Goal: Book appointment/travel/reservation

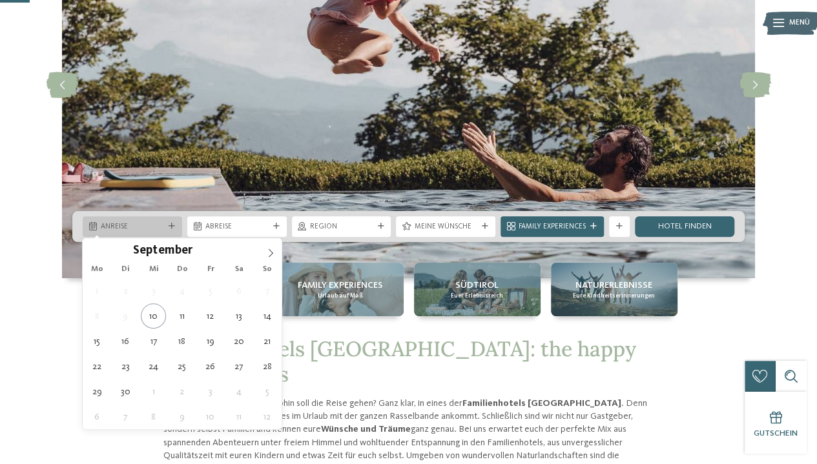
click at [140, 232] on span "Anreise" at bounding box center [132, 227] width 63 height 10
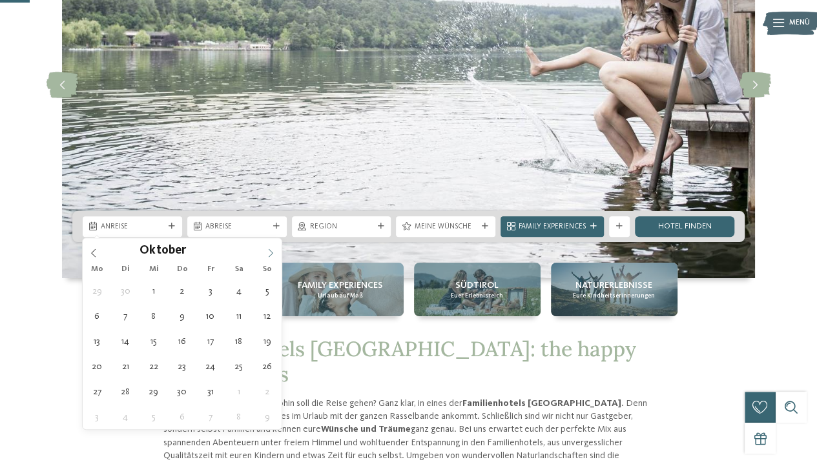
click at [261, 252] on span at bounding box center [270, 249] width 22 height 22
type input "****"
click at [261, 252] on span at bounding box center [270, 249] width 22 height 22
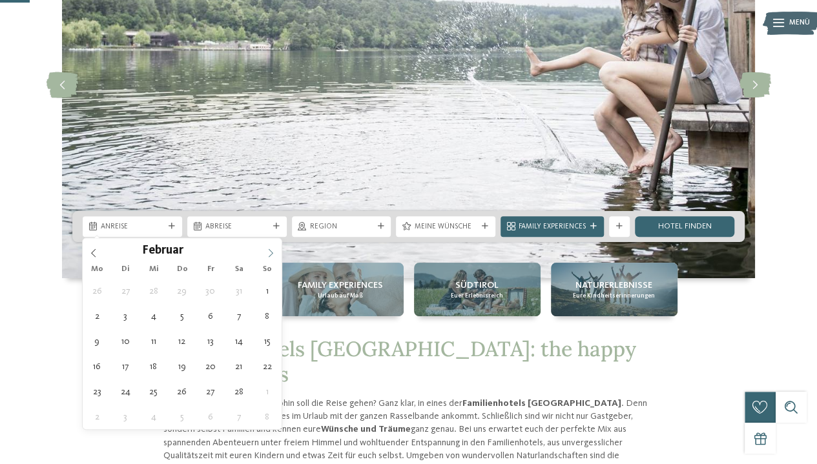
click at [261, 252] on span at bounding box center [270, 249] width 22 height 22
type div "14.02.2026"
type input "****"
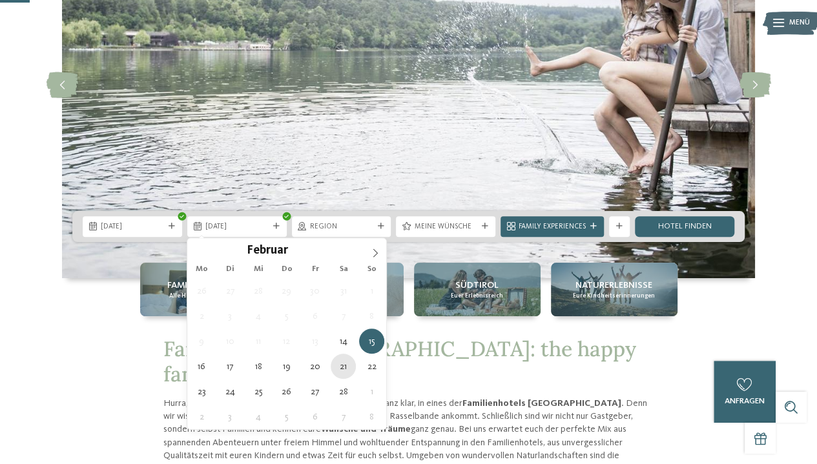
type div "21.02.2026"
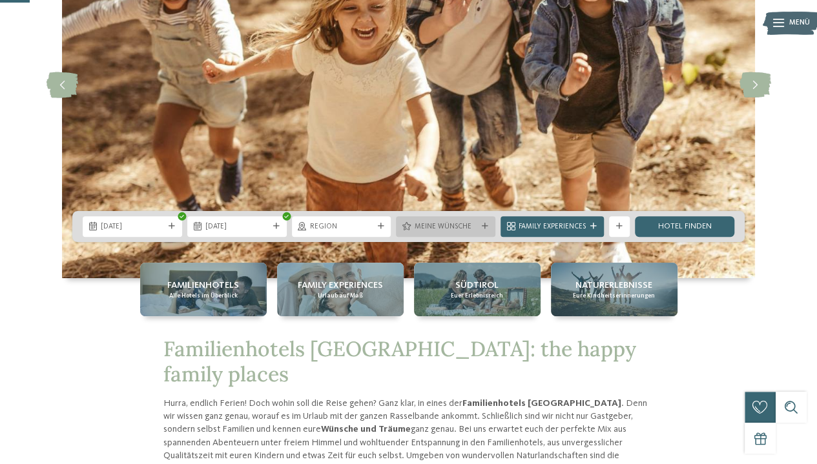
click at [483, 228] on icon at bounding box center [485, 226] width 6 height 6
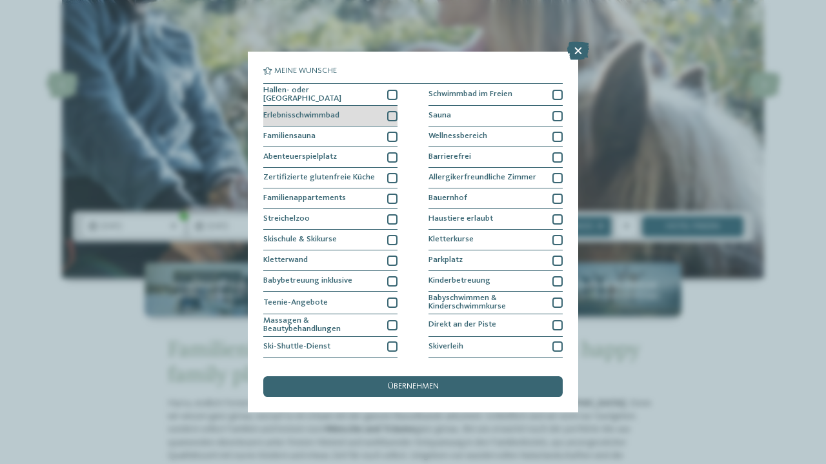
click at [392, 116] on div at bounding box center [392, 116] width 10 height 10
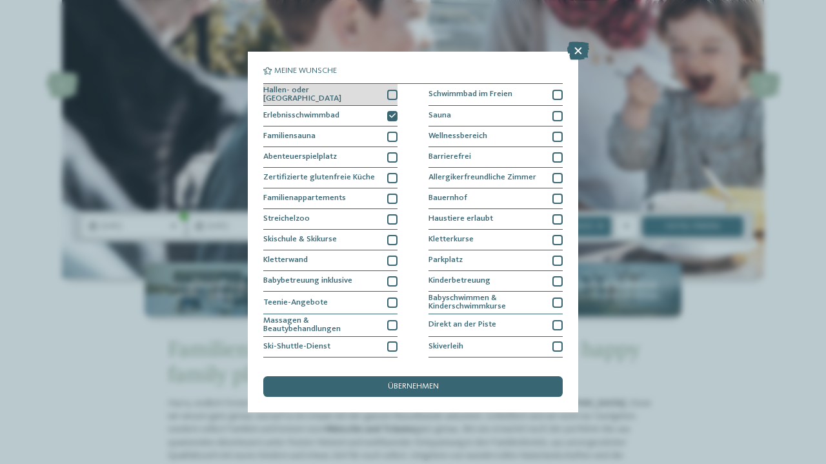
click at [387, 96] on div at bounding box center [392, 95] width 10 height 10
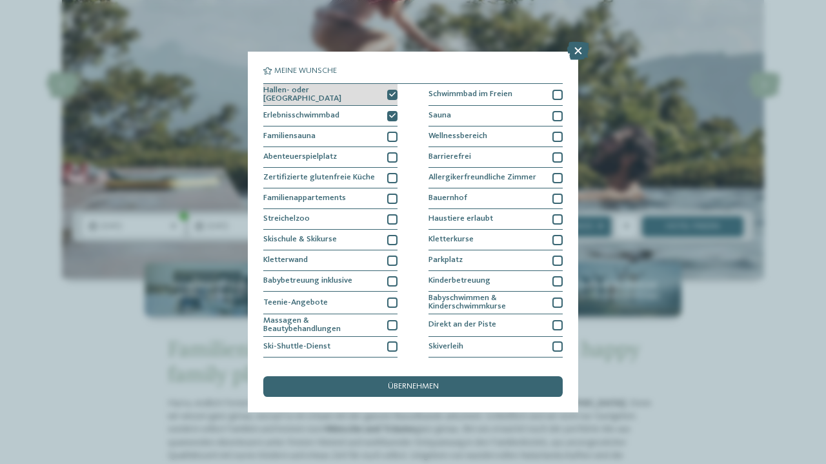
click at [392, 92] on icon at bounding box center [392, 95] width 6 height 6
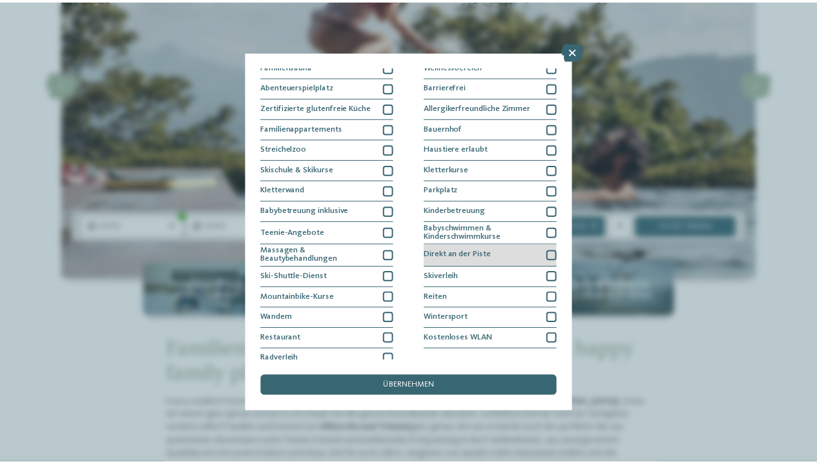
scroll to position [76, 0]
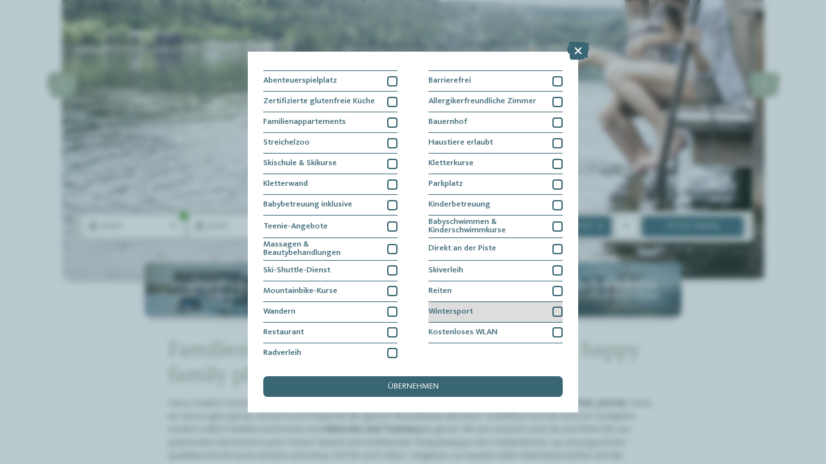
click at [553, 309] on div at bounding box center [558, 312] width 10 height 10
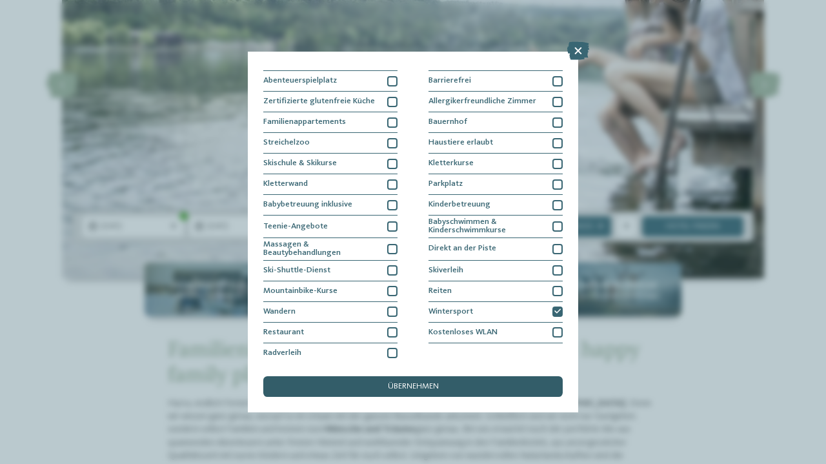
click at [479, 381] on div "übernehmen" at bounding box center [413, 386] width 300 height 21
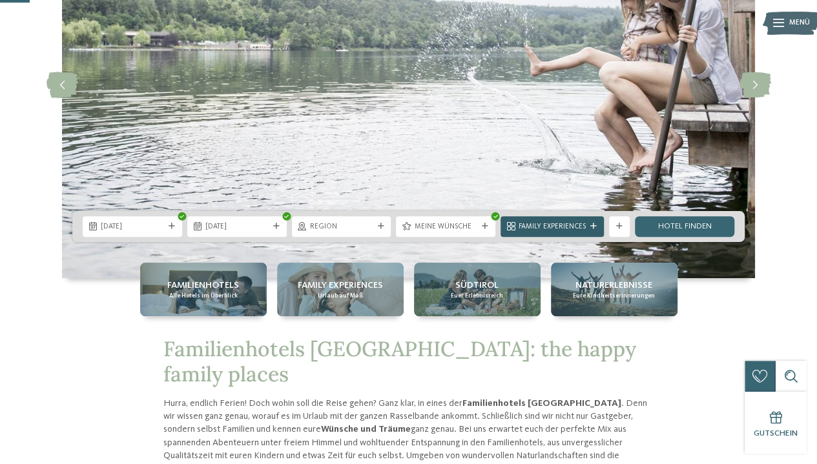
click at [585, 225] on span "Family Experiences" at bounding box center [551, 227] width 67 height 10
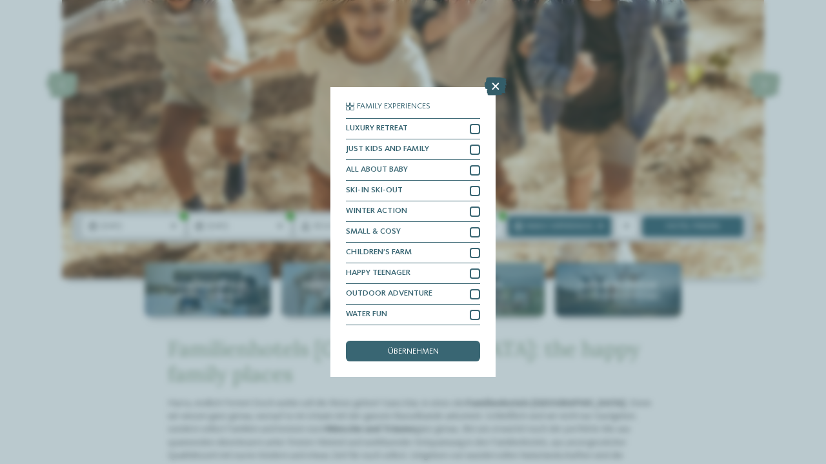
click at [497, 87] on icon at bounding box center [496, 86] width 22 height 18
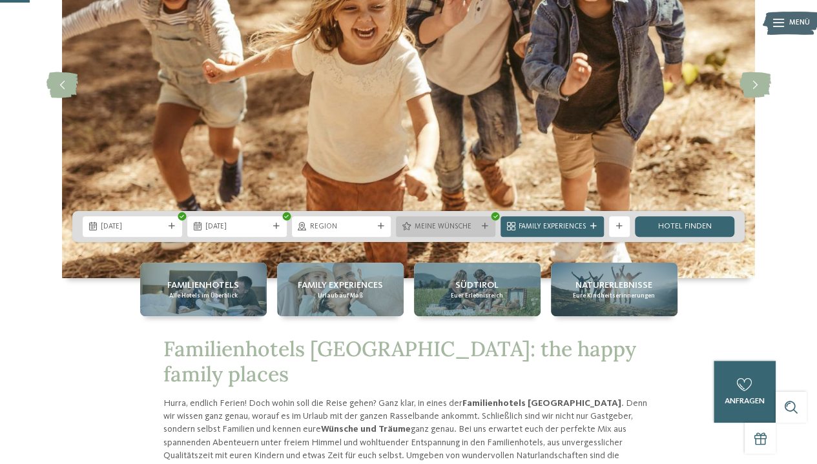
click at [483, 229] on icon at bounding box center [485, 226] width 6 height 6
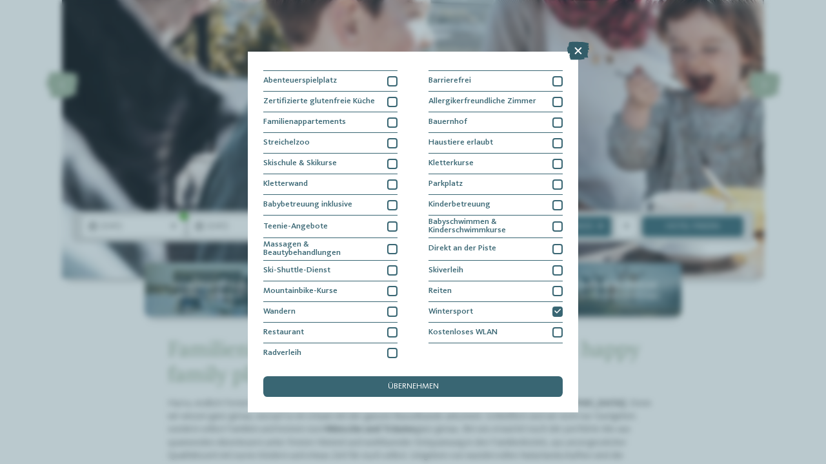
click at [581, 54] on icon at bounding box center [578, 51] width 22 height 18
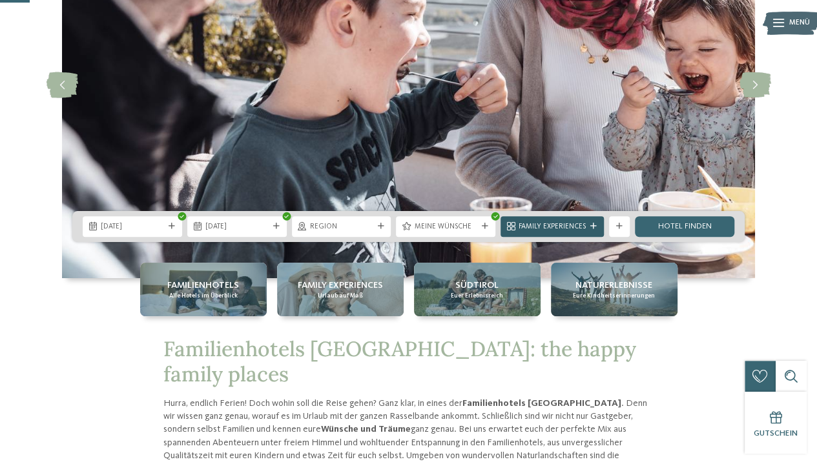
click at [576, 225] on span "Family Experiences" at bounding box center [551, 227] width 67 height 10
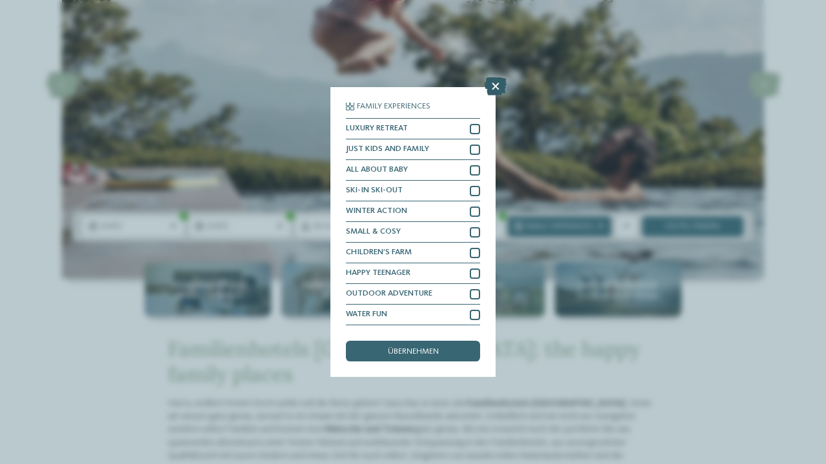
click at [494, 83] on icon at bounding box center [496, 86] width 22 height 18
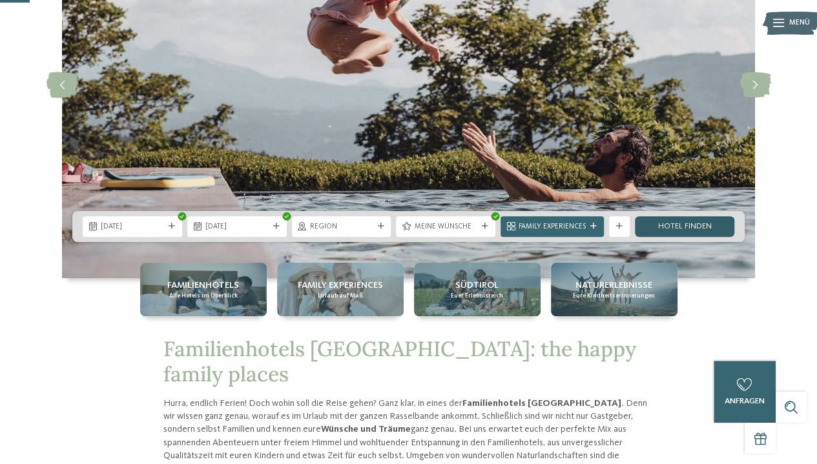
click at [677, 228] on link "Hotel finden" at bounding box center [684, 226] width 99 height 21
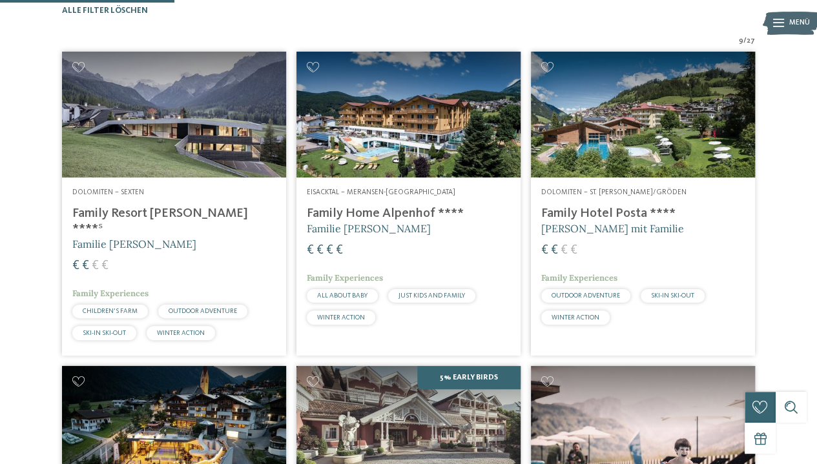
scroll to position [319, 0]
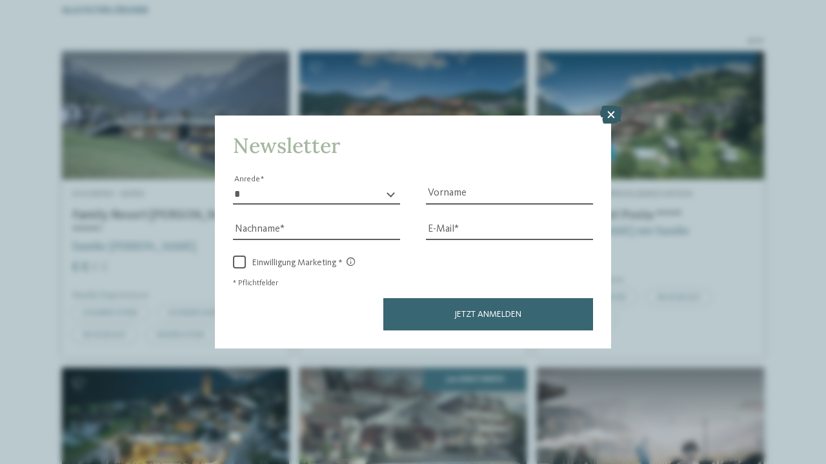
click at [618, 119] on icon at bounding box center [611, 115] width 22 height 18
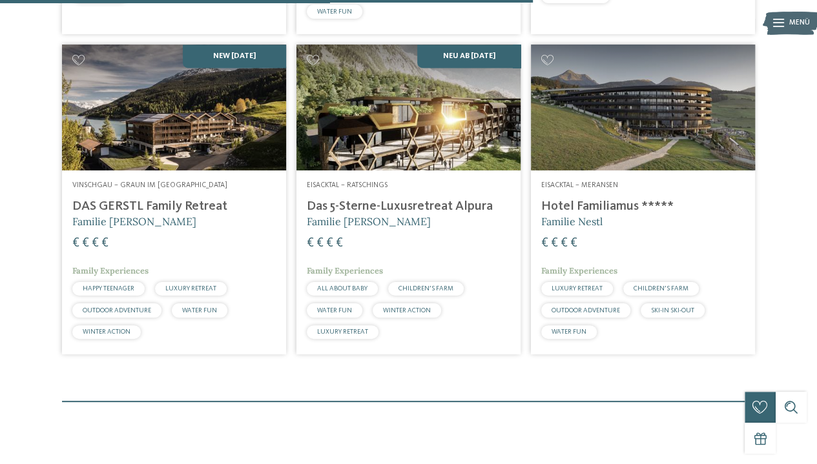
scroll to position [977, 0]
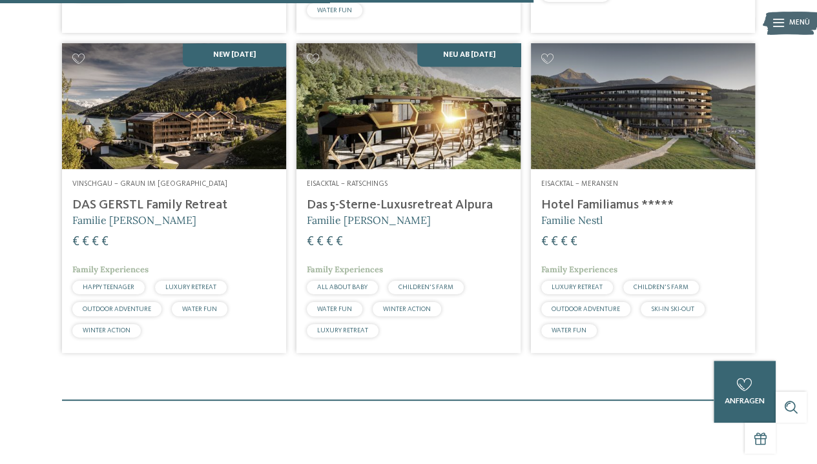
click at [176, 213] on h4 "DAS GERSTL Family Retreat" at bounding box center [173, 205] width 203 height 15
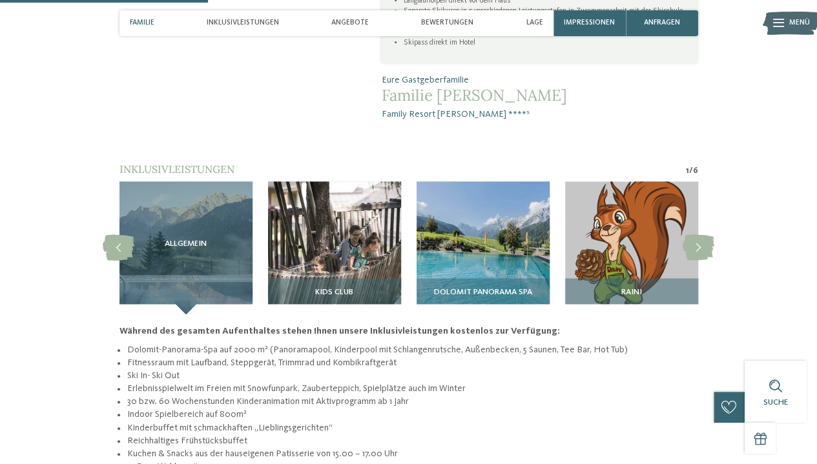
scroll to position [843, 0]
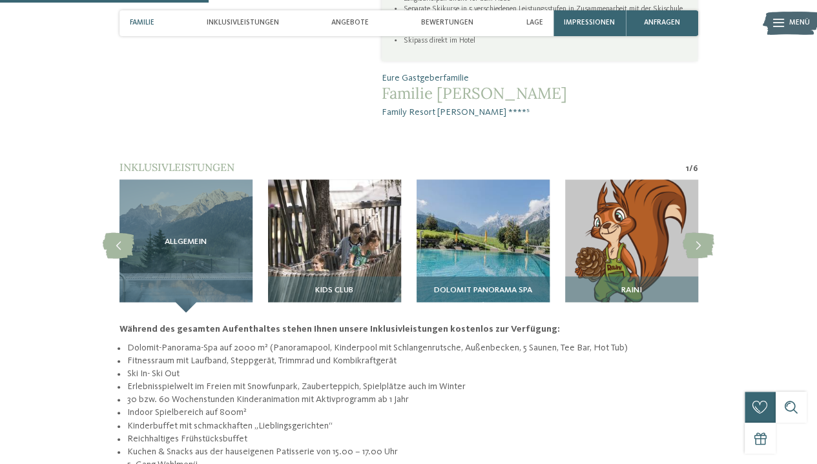
click at [499, 276] on div "Dolomit Panorama SPA" at bounding box center [482, 294] width 133 height 36
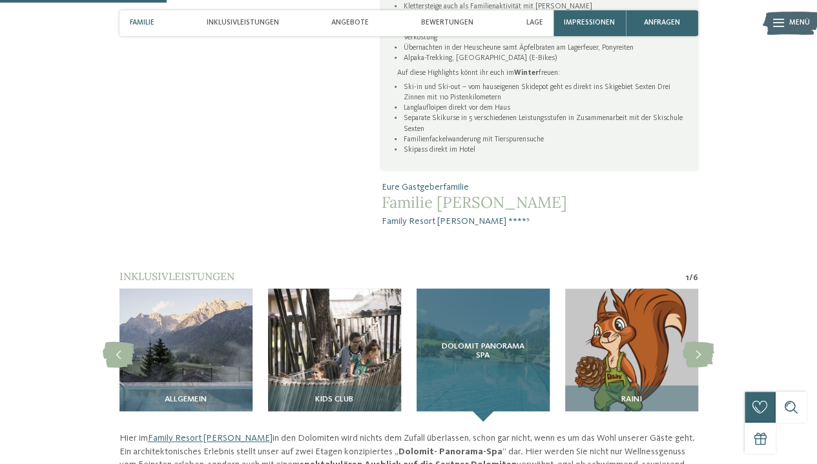
scroll to position [775, 0]
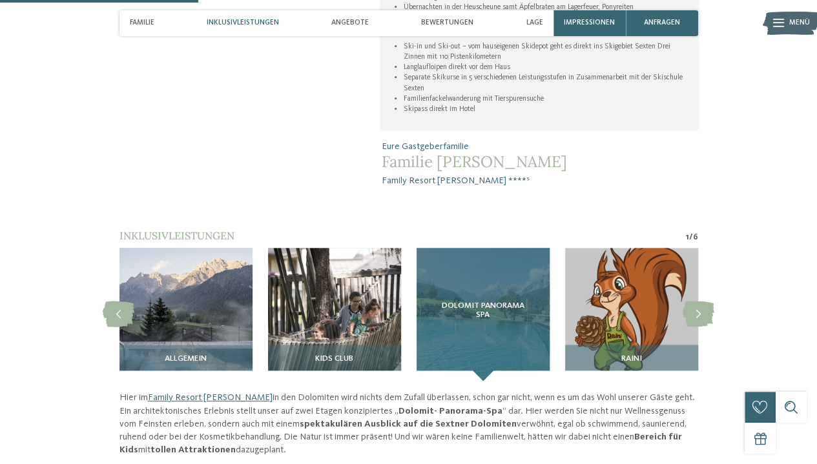
click at [490, 285] on div "Dolomit Panorama SPA" at bounding box center [482, 314] width 133 height 133
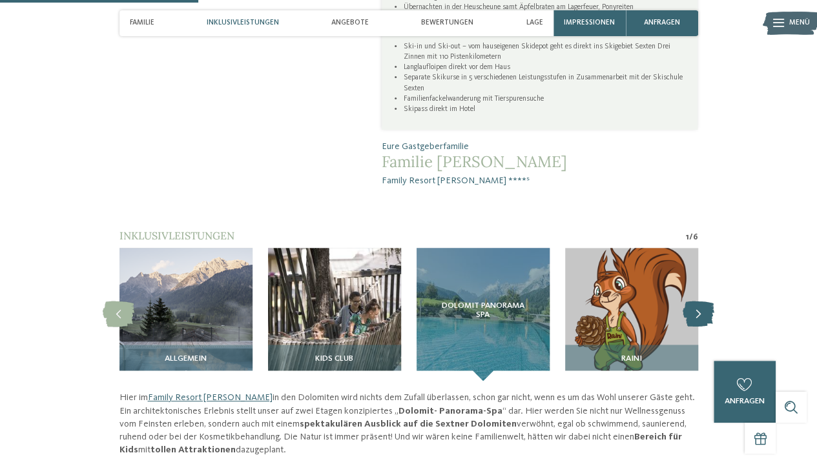
click at [697, 301] on icon at bounding box center [698, 314] width 32 height 26
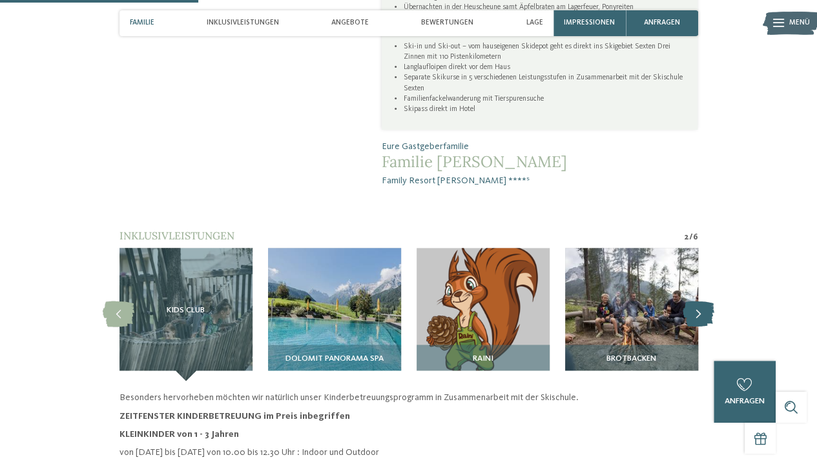
click at [697, 301] on icon at bounding box center [698, 314] width 32 height 26
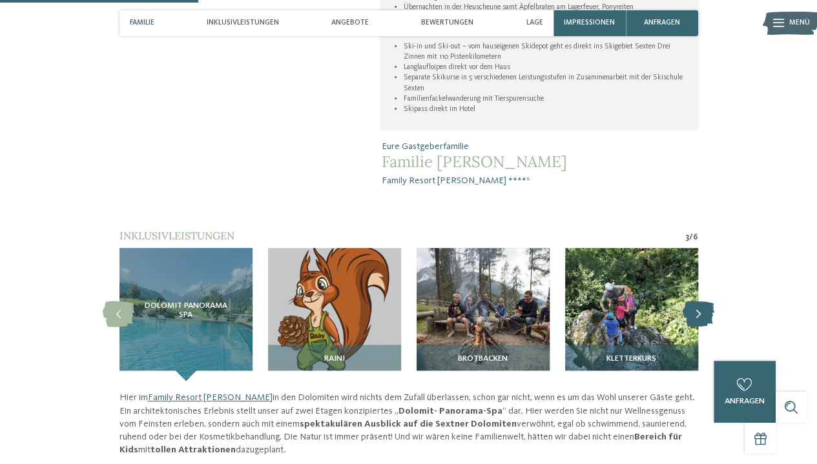
click at [697, 301] on icon at bounding box center [698, 314] width 32 height 26
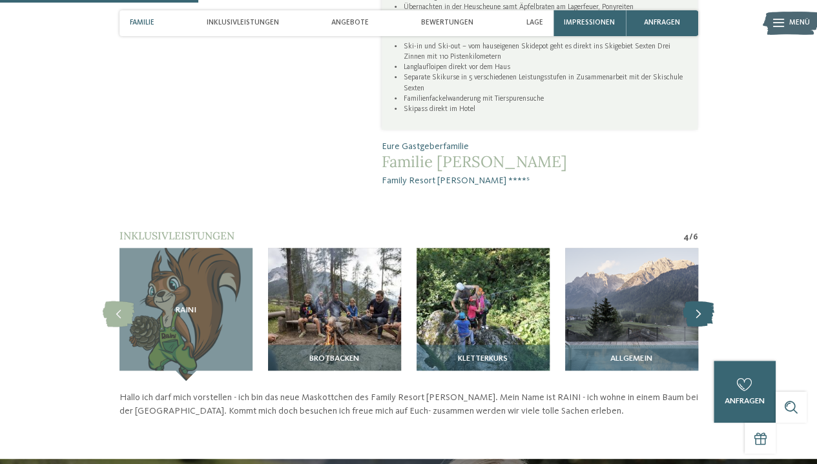
click at [697, 301] on icon at bounding box center [698, 314] width 32 height 26
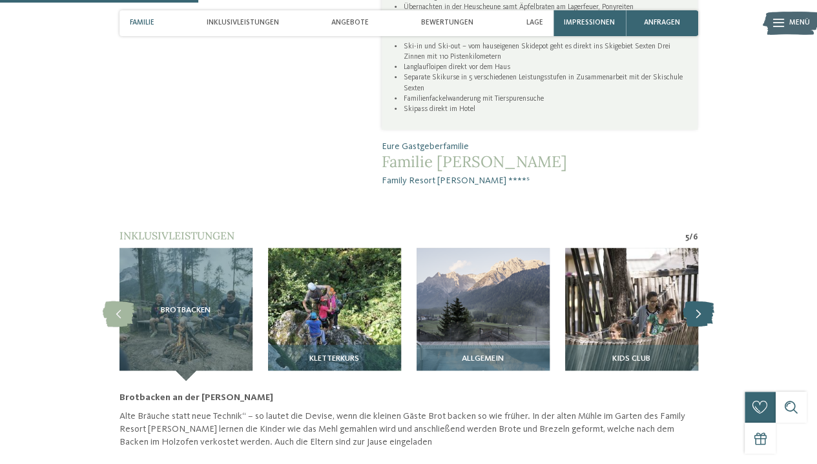
click at [697, 301] on icon at bounding box center [698, 314] width 32 height 26
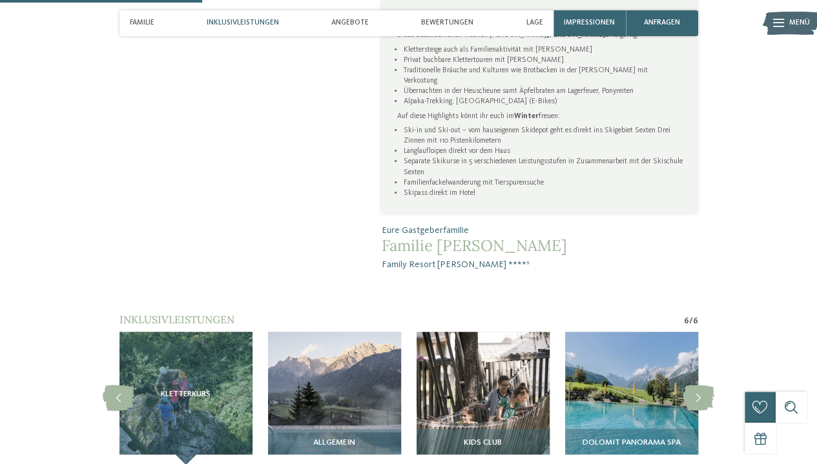
scroll to position [679, 0]
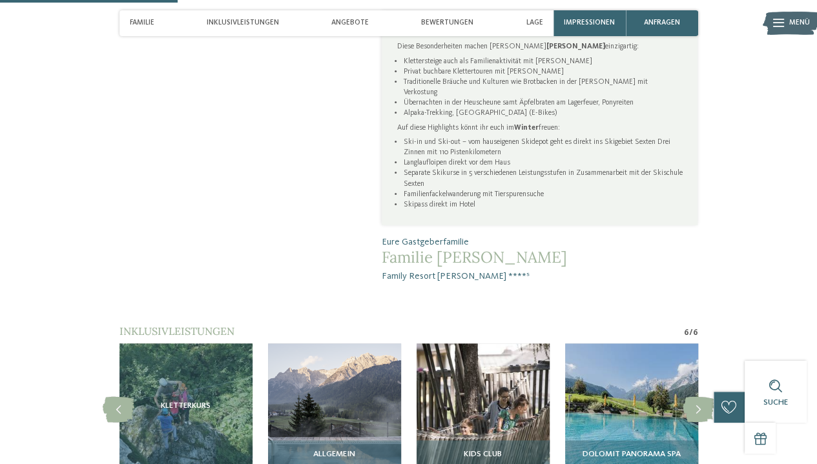
drag, startPoint x: 485, startPoint y: 226, endPoint x: 378, endPoint y: 221, distance: 106.6
copy span "Familie Rainer"
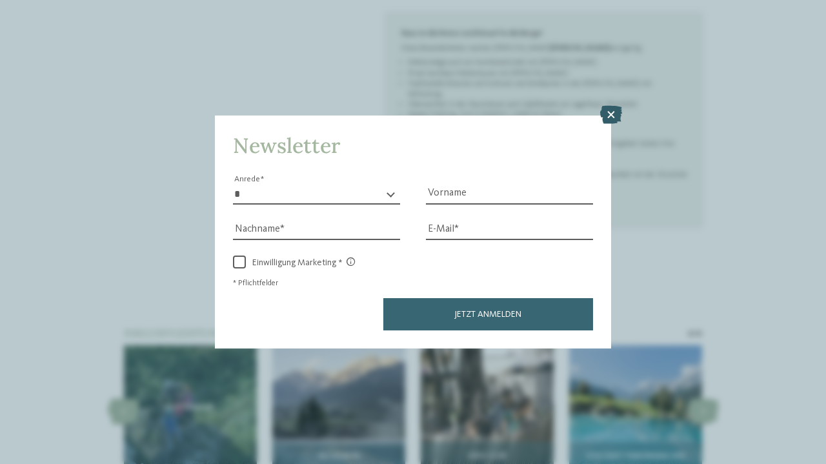
click at [613, 117] on icon at bounding box center [611, 115] width 22 height 18
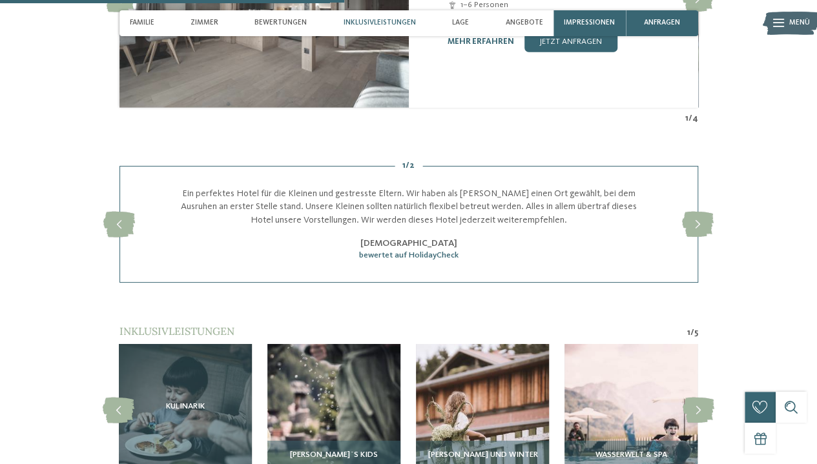
scroll to position [1843, 0]
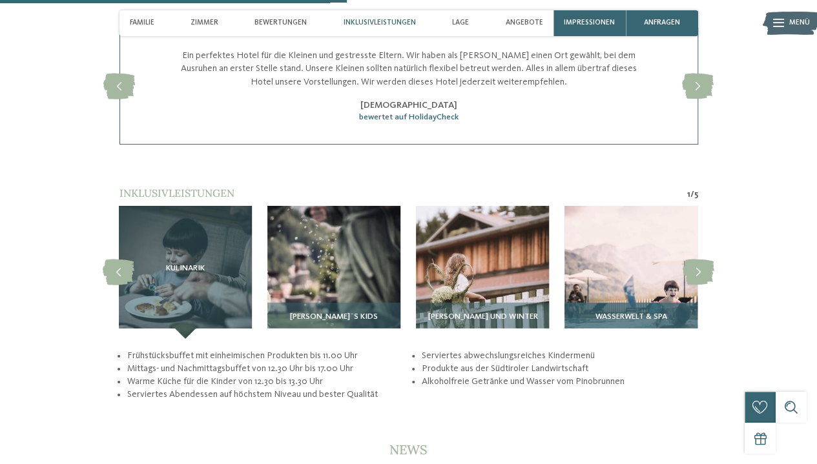
click at [611, 312] on span "Wasserwelt & Spa" at bounding box center [631, 316] width 72 height 9
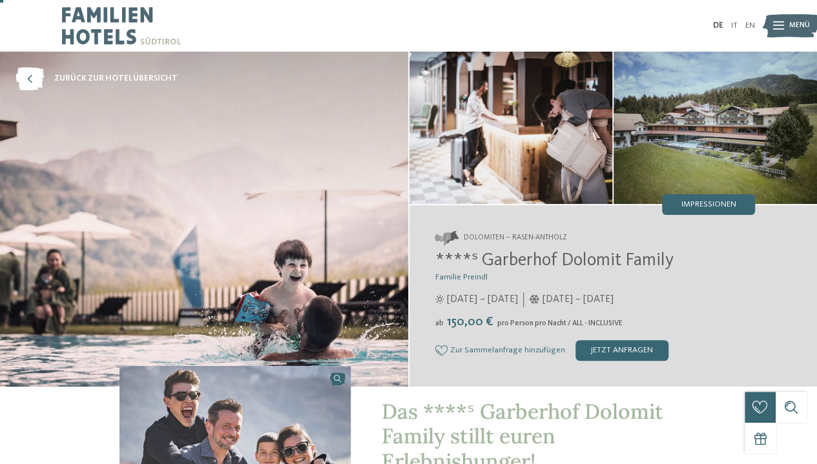
scroll to position [57, 0]
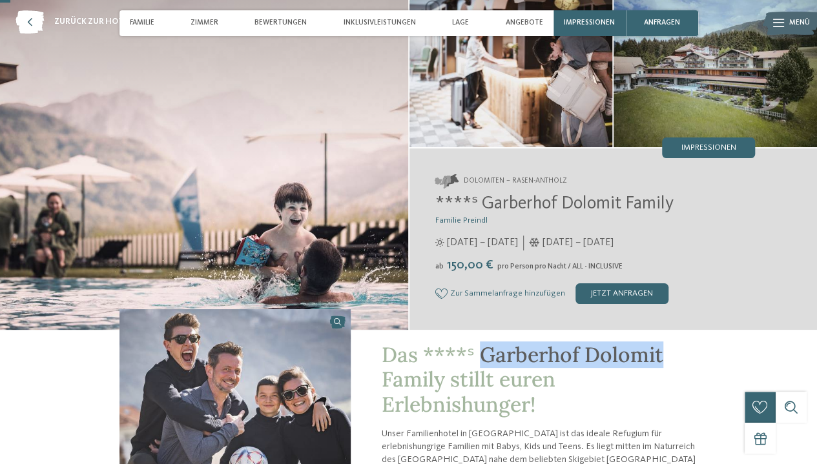
drag, startPoint x: 481, startPoint y: 361, endPoint x: 662, endPoint y: 354, distance: 181.5
click at [662, 354] on h1 "Das ****ˢ Garberhof Dolomit Family stillt euren Erlebnishunger!" at bounding box center [539, 380] width 316 height 74
copy span "Garberhof Dolomit"
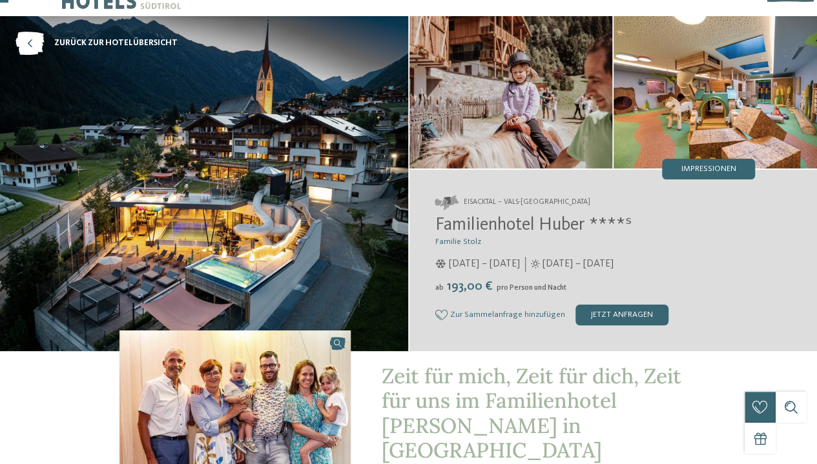
scroll to position [39, 0]
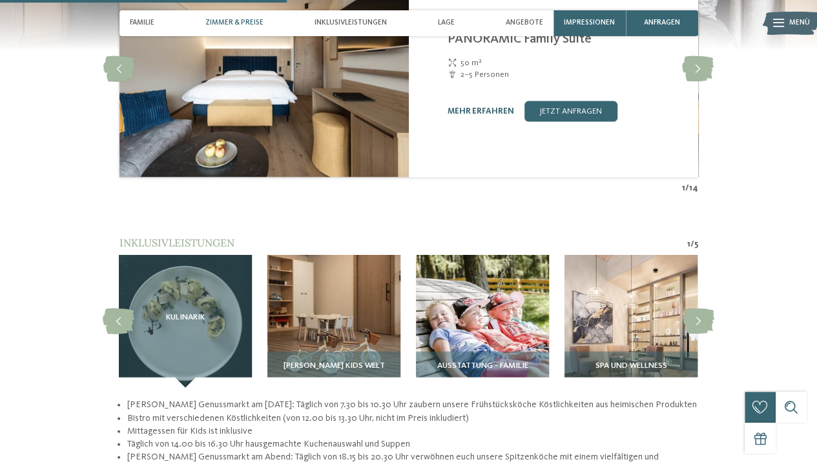
scroll to position [1248, 0]
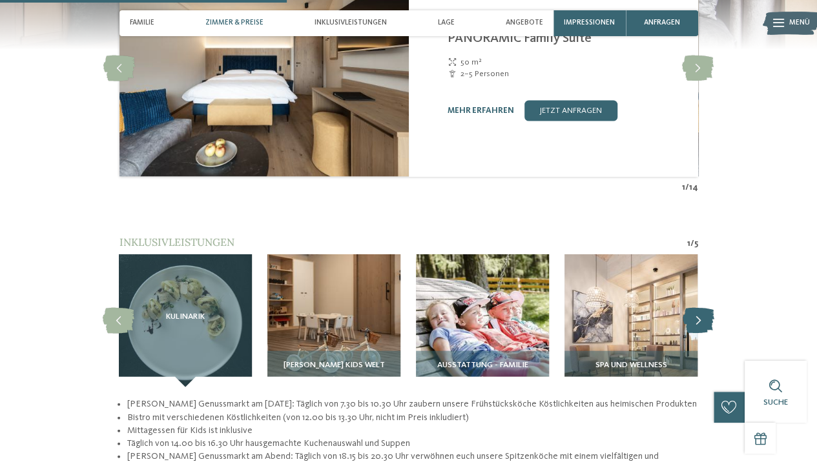
click at [698, 308] on icon at bounding box center [698, 321] width 32 height 26
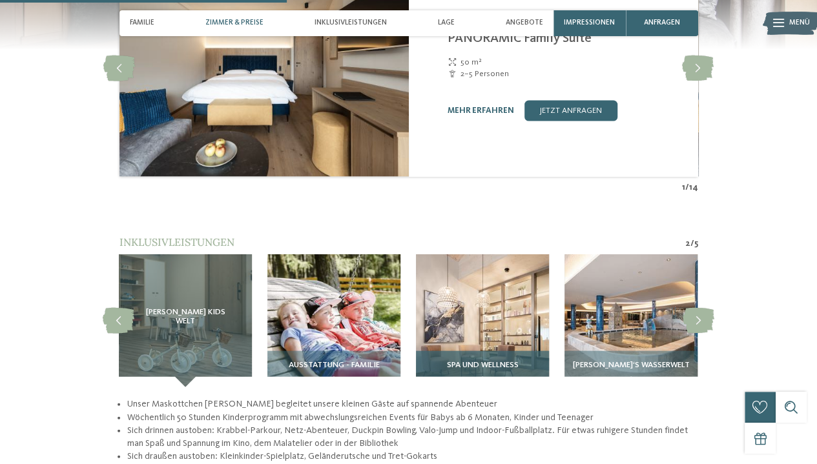
click at [503, 329] on img at bounding box center [482, 320] width 133 height 133
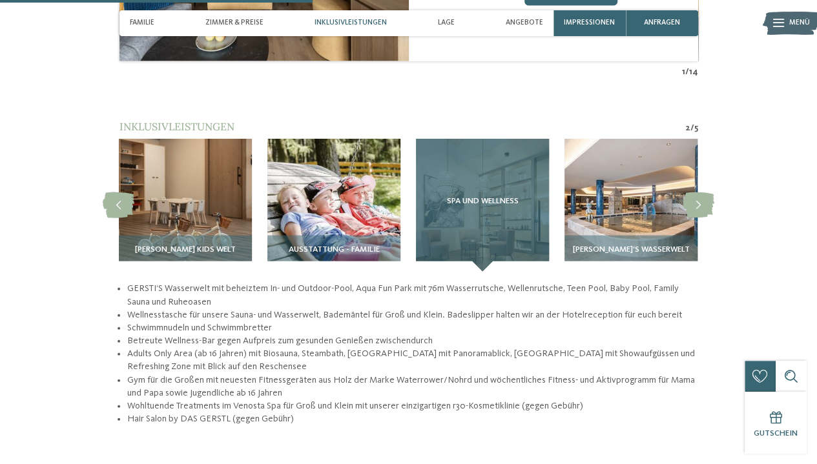
scroll to position [1366, 0]
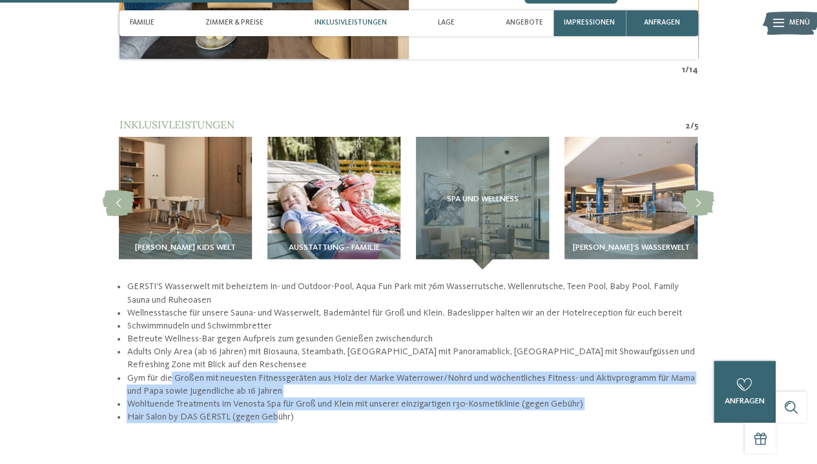
drag, startPoint x: 170, startPoint y: 367, endPoint x: 285, endPoint y: 403, distance: 120.5
click at [285, 403] on ul "GERSTI‘S Wasserwelt mit beheiztem In- und Outdoor-Pool, Aqua Fun Park mit 76m W…" at bounding box center [408, 351] width 578 height 143
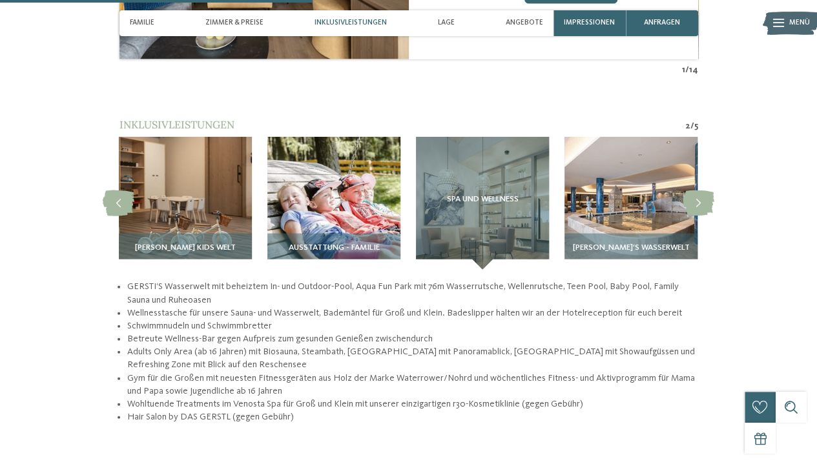
click at [309, 410] on div "zurück zur Hotelübersicht NEW MAY 2025 ab" at bounding box center [408, 396] width 817 height 3421
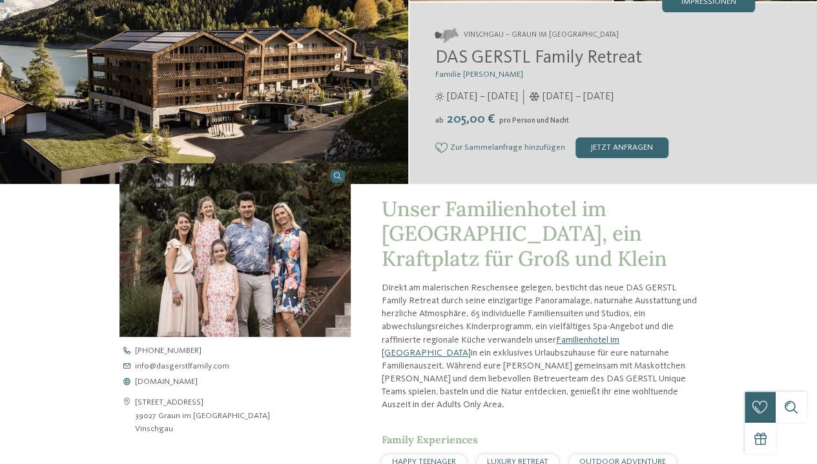
scroll to position [18, 0]
